Goal: Use online tool/utility: Utilize a website feature to perform a specific function

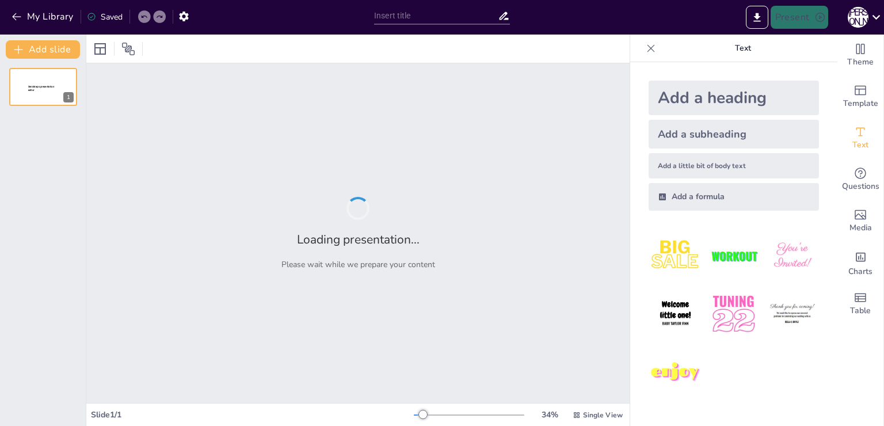
type input "Imported Новая версия с ценами на оснащение.pptx"
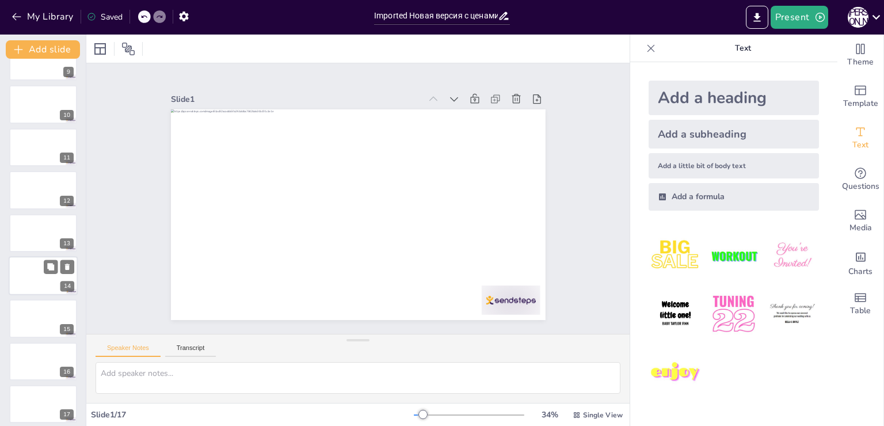
scroll to position [373, 0]
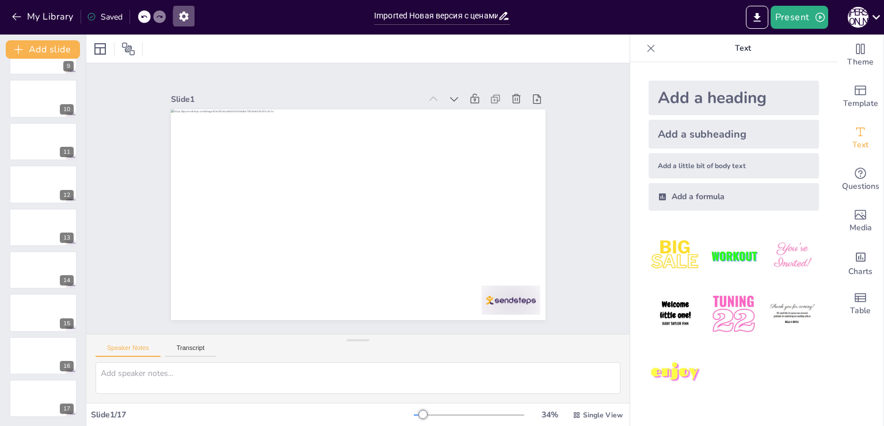
drag, startPoint x: 175, startPoint y: 13, endPoint x: 172, endPoint y: 18, distance: 6.2
click at [172, 18] on div "My Library Saved" at bounding box center [97, 16] width 194 height 21
click at [175, 16] on button "button" at bounding box center [183, 16] width 21 height 21
click at [185, 13] on icon "button" at bounding box center [183, 17] width 9 height 10
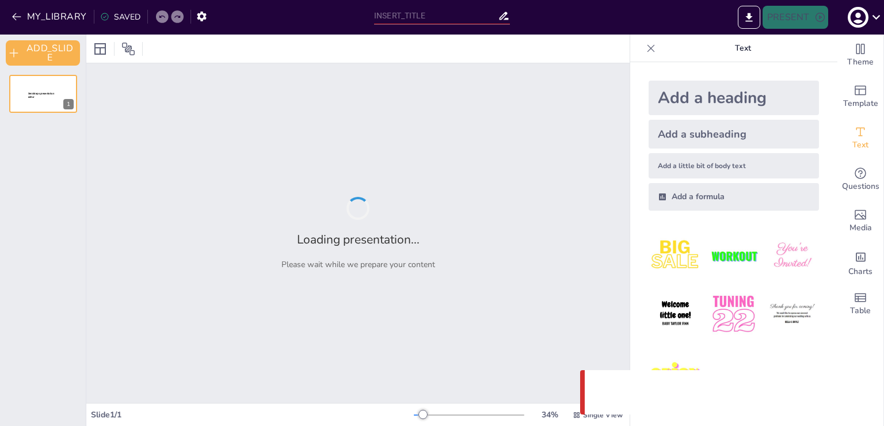
type input "Imported Новая версия с ценами на оснащение.pptx"
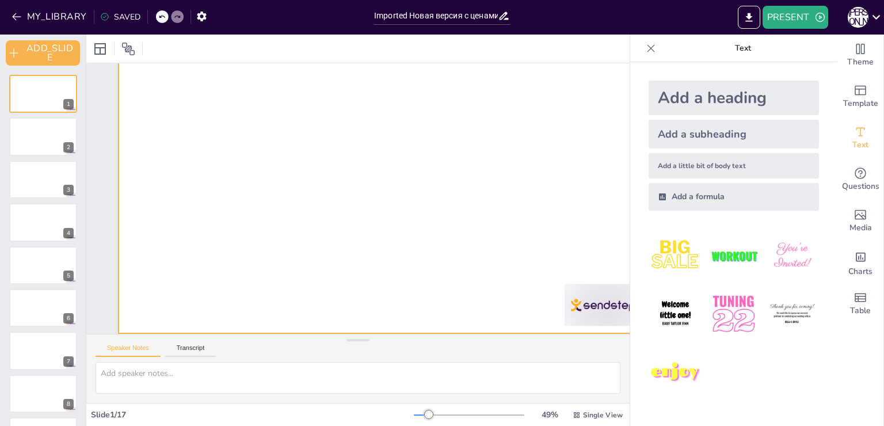
scroll to position [72, 0]
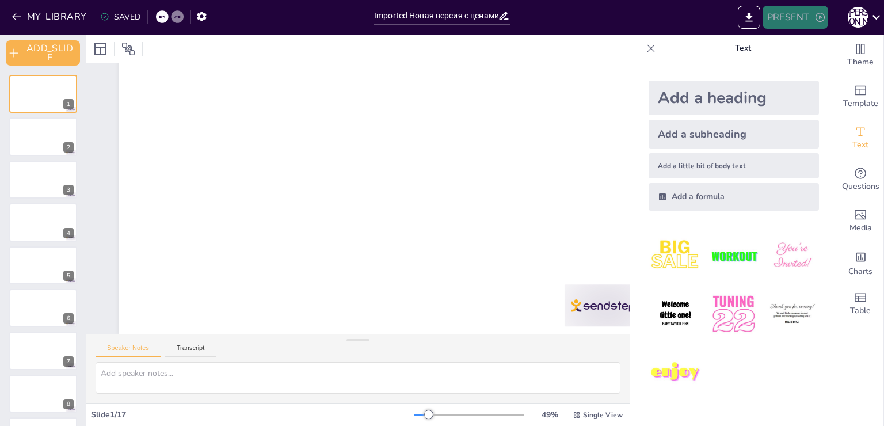
click at [806, 16] on button "PRESENT" at bounding box center [795, 17] width 66 height 23
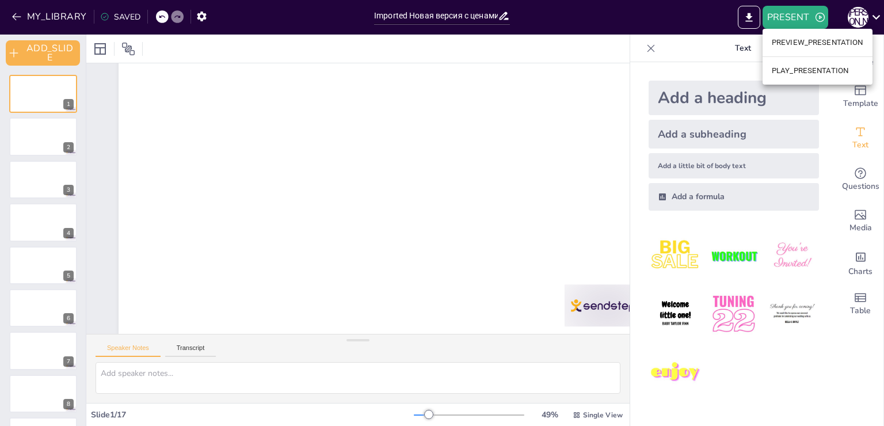
click at [815, 44] on li "PREVIEW_PRESENTATION" at bounding box center [817, 42] width 110 height 18
